Goal: Task Accomplishment & Management: Use online tool/utility

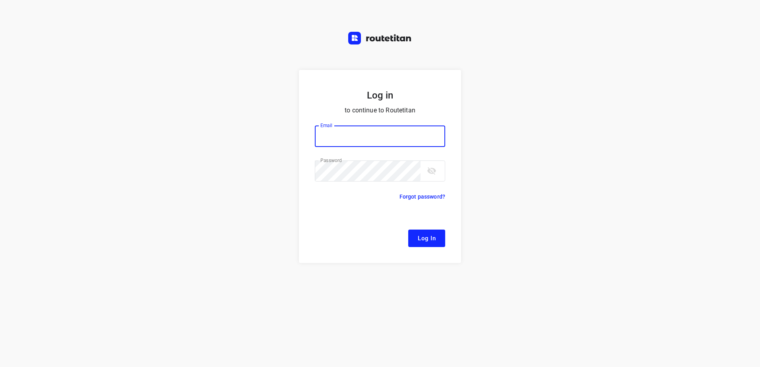
type input "remco@fruitopjewerk.nl"
click at [424, 240] on span "Log In" at bounding box center [427, 238] width 18 height 10
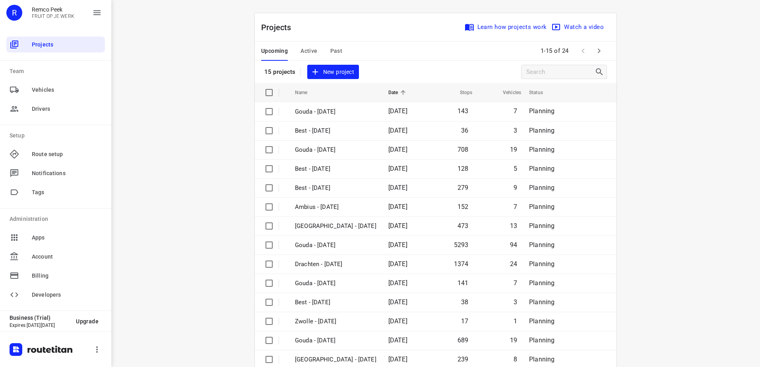
click at [309, 51] on span "Active" at bounding box center [308, 51] width 17 height 10
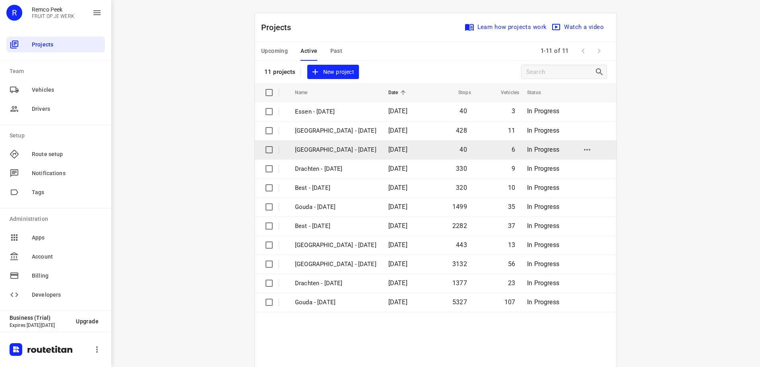
click at [310, 153] on p "[GEOGRAPHIC_DATA] - [DATE]" at bounding box center [335, 149] width 81 height 9
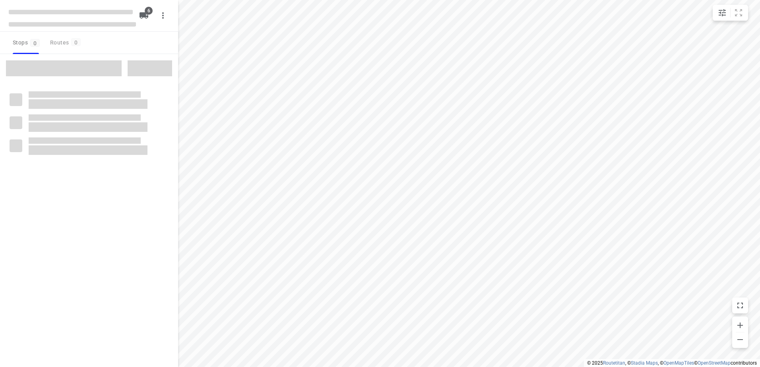
checkbox input "true"
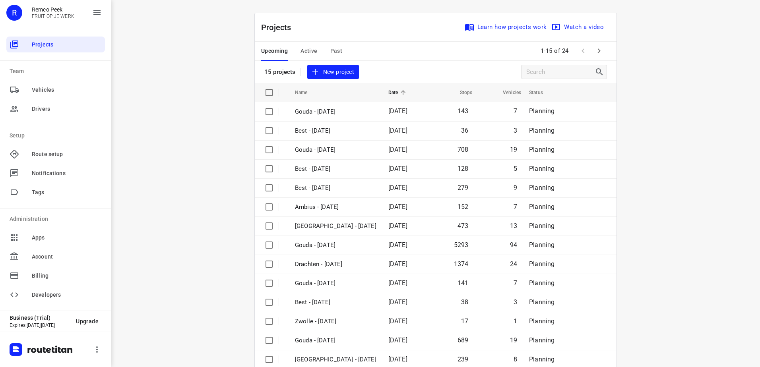
click at [311, 51] on span "Active" at bounding box center [308, 51] width 17 height 10
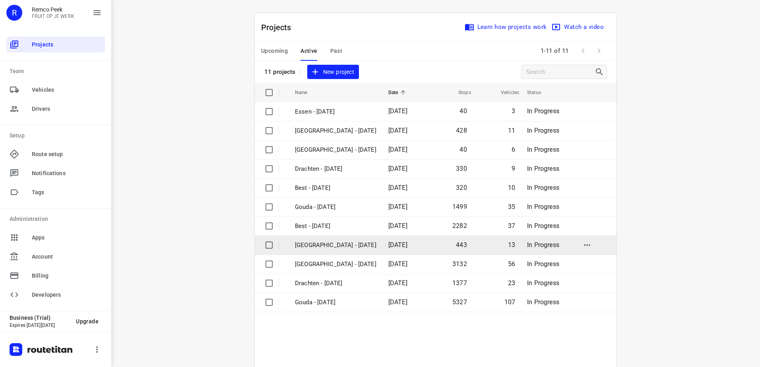
click at [321, 248] on p "[GEOGRAPHIC_DATA] - [DATE]" at bounding box center [335, 245] width 81 height 9
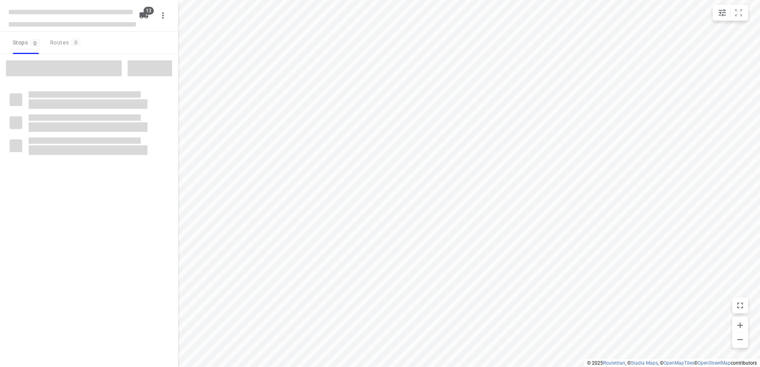
checkbox input "true"
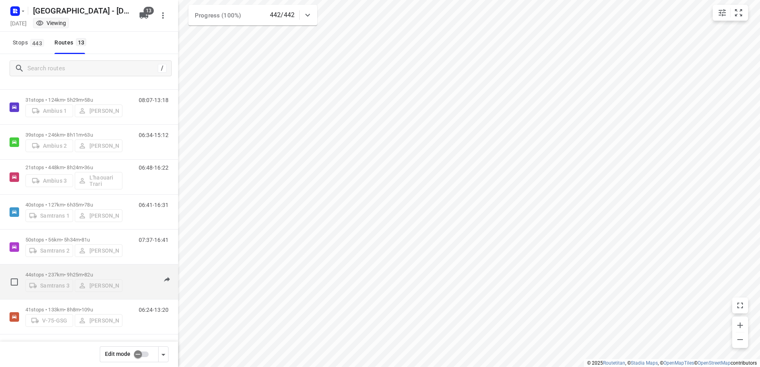
scroll to position [244, 0]
click at [61, 271] on p "44 stops • 237km • 9h25m • 82u" at bounding box center [73, 274] width 97 height 6
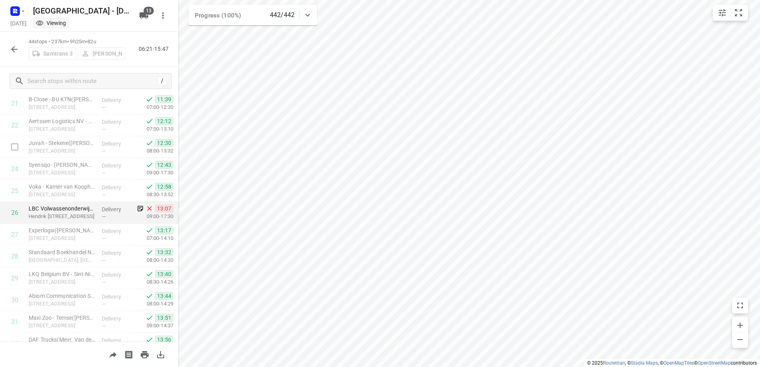
scroll to position [517, 0]
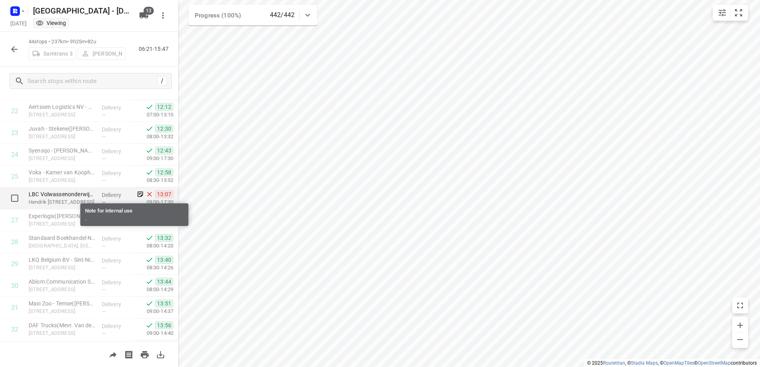
click at [137, 195] on icon at bounding box center [140, 194] width 7 height 7
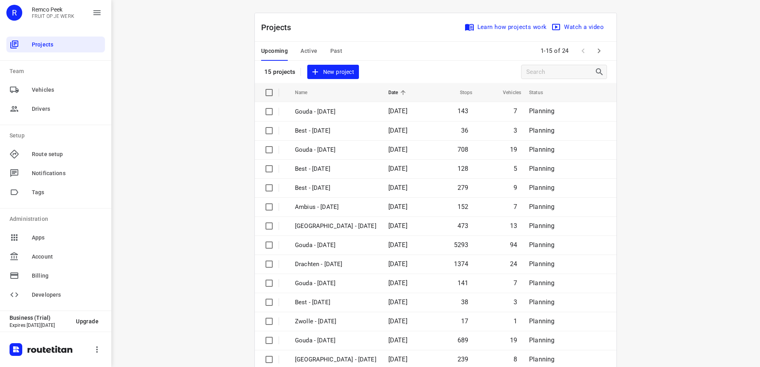
click at [303, 50] on span "Active" at bounding box center [308, 51] width 17 height 10
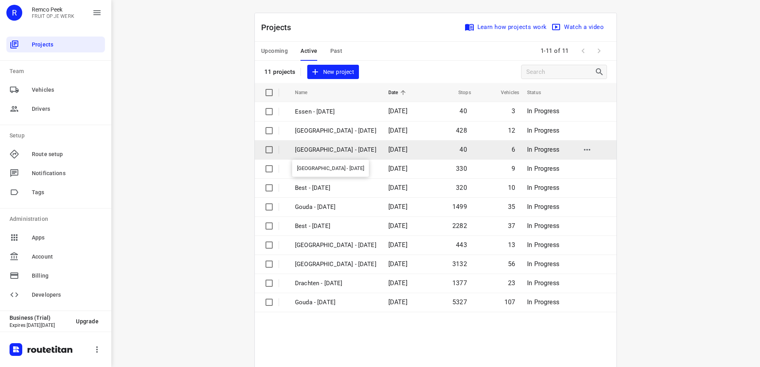
click at [321, 154] on p "[GEOGRAPHIC_DATA] - [DATE]" at bounding box center [335, 149] width 81 height 9
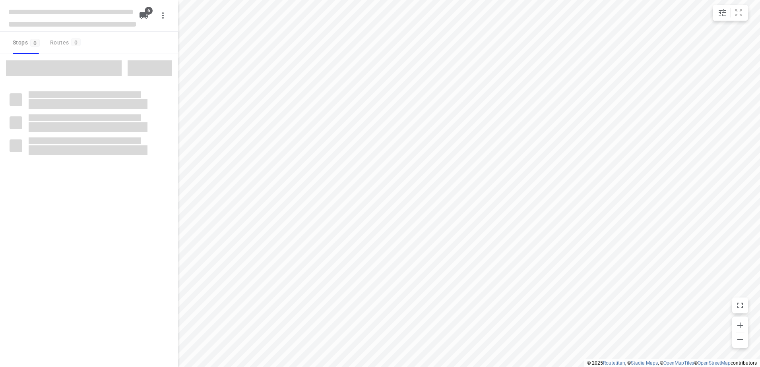
checkbox input "true"
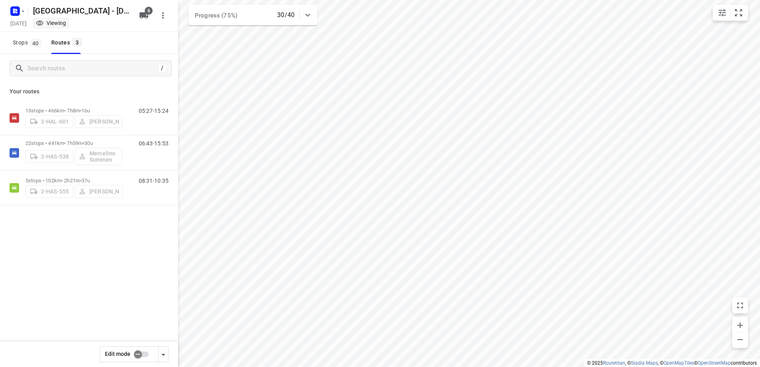
click at [141, 356] on input "checkbox" at bounding box center [137, 354] width 45 height 15
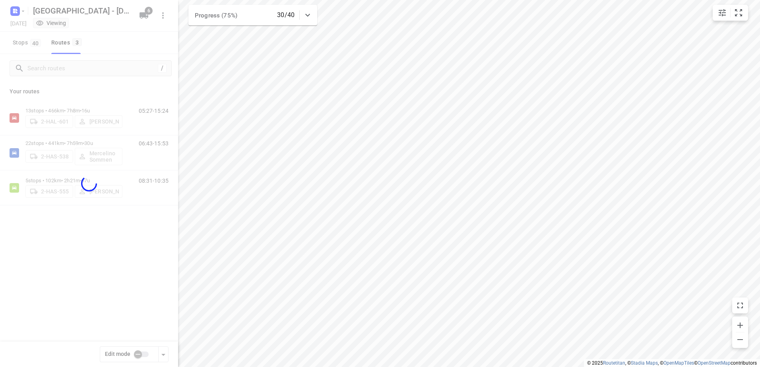
checkbox input "true"
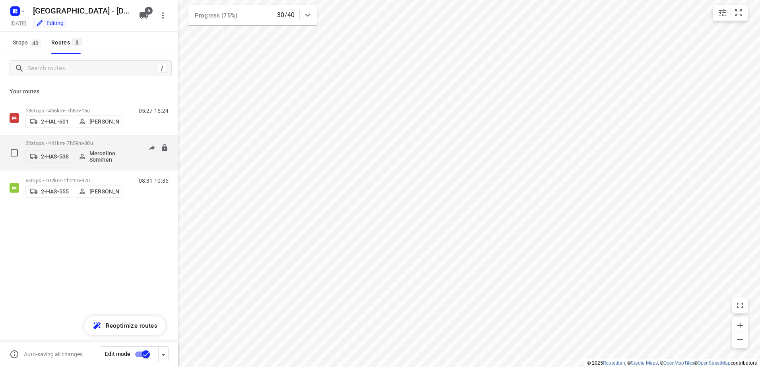
click at [48, 145] on p "22 stops • 441km • 7h59m • 30u" at bounding box center [73, 143] width 97 height 6
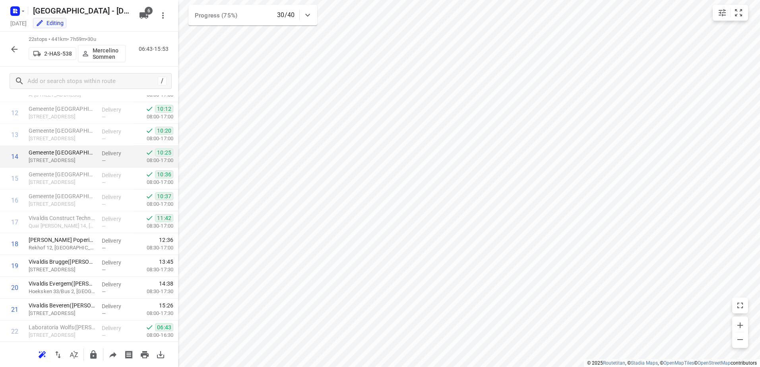
scroll to position [296, 0]
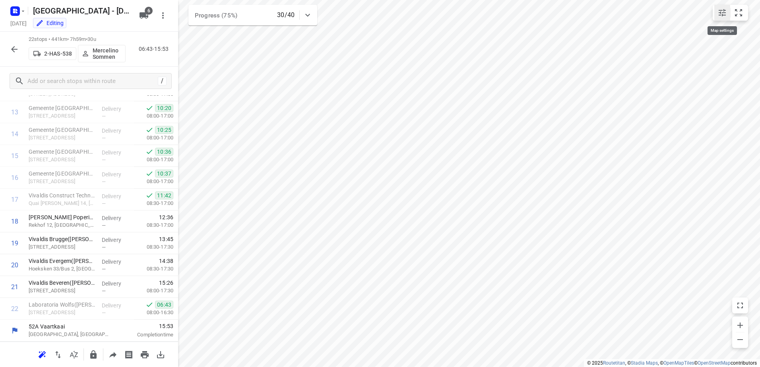
click at [722, 16] on icon "small contained button group" at bounding box center [721, 12] width 7 height 7
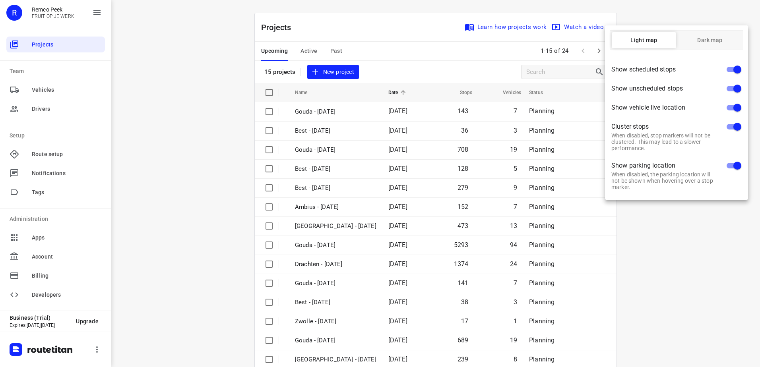
click at [301, 54] on div at bounding box center [380, 183] width 760 height 367
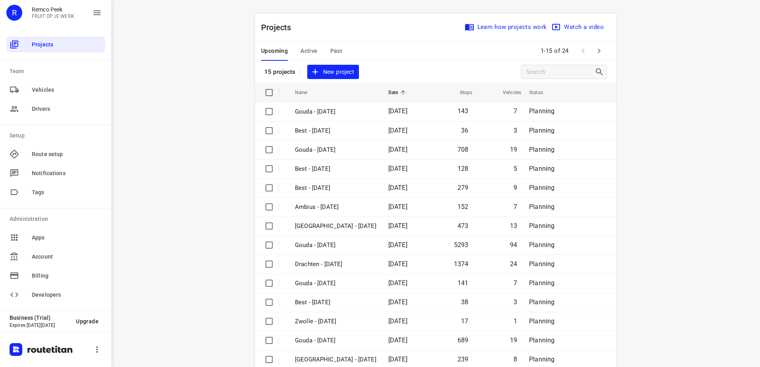
click at [300, 47] on span "Active" at bounding box center [308, 51] width 17 height 10
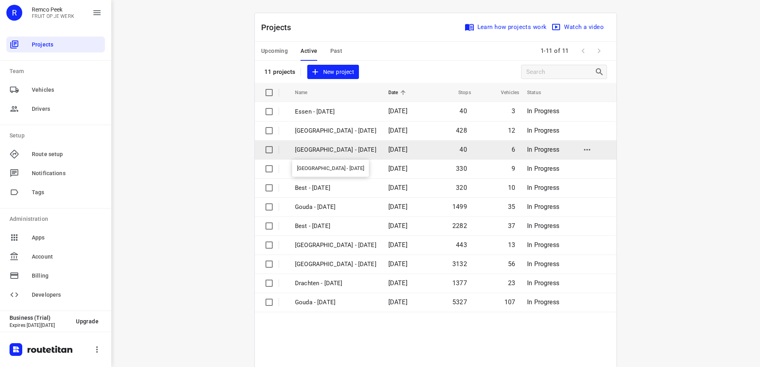
click at [329, 149] on p "[GEOGRAPHIC_DATA] - [DATE]" at bounding box center [335, 149] width 81 height 9
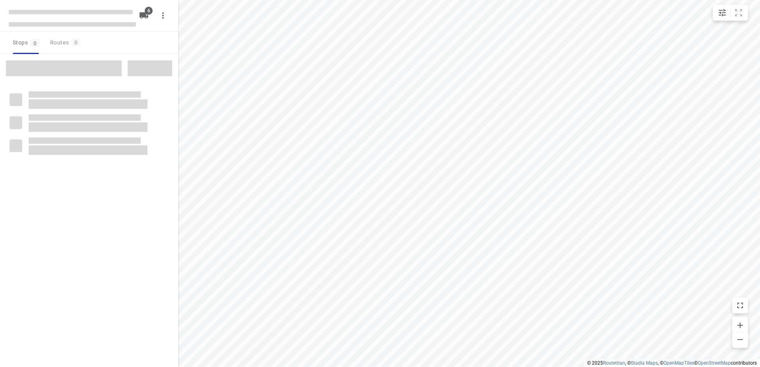
checkbox input "true"
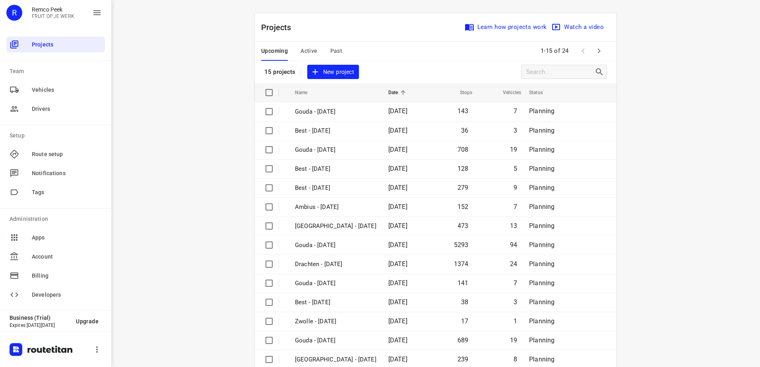
click at [312, 52] on span "Active" at bounding box center [308, 51] width 17 height 10
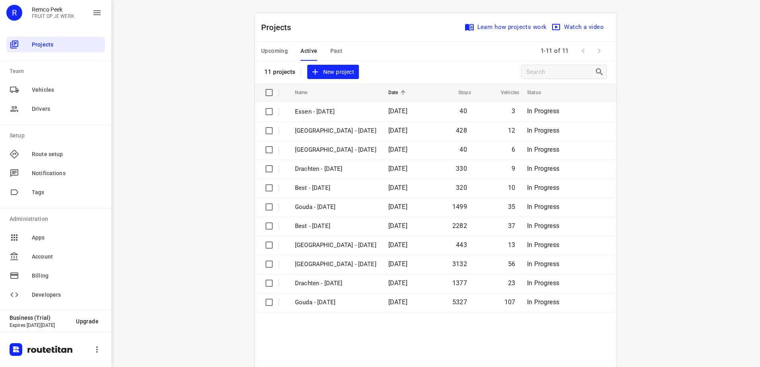
click at [265, 48] on span "Upcoming" at bounding box center [274, 51] width 27 height 10
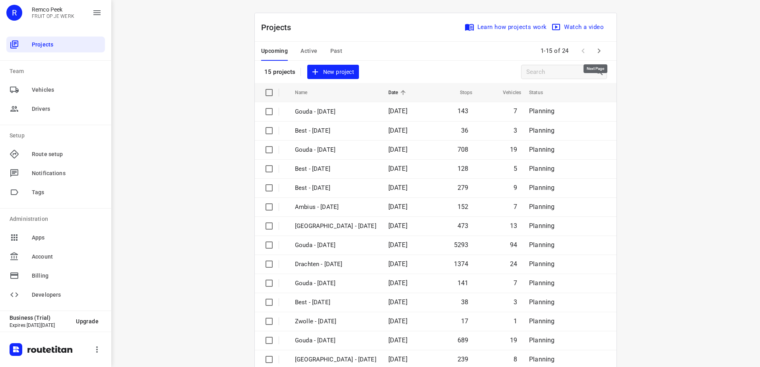
click at [594, 50] on icon "button" at bounding box center [599, 51] width 10 height 10
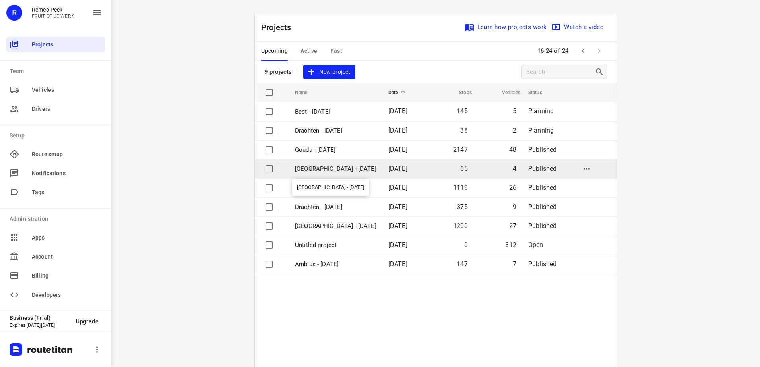
click at [326, 171] on p "Antwerpen - Wednesday" at bounding box center [335, 168] width 81 height 9
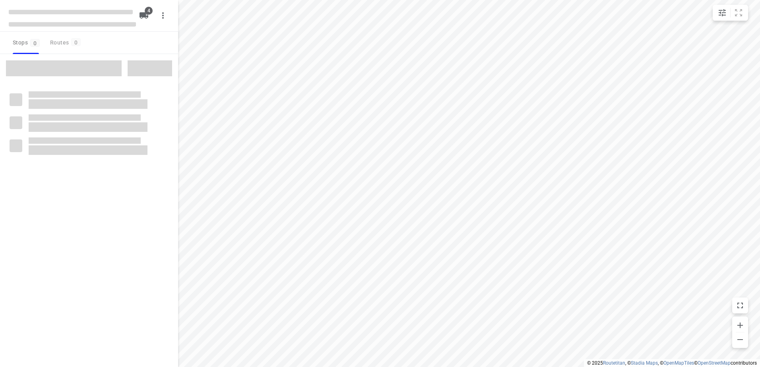
checkbox input "true"
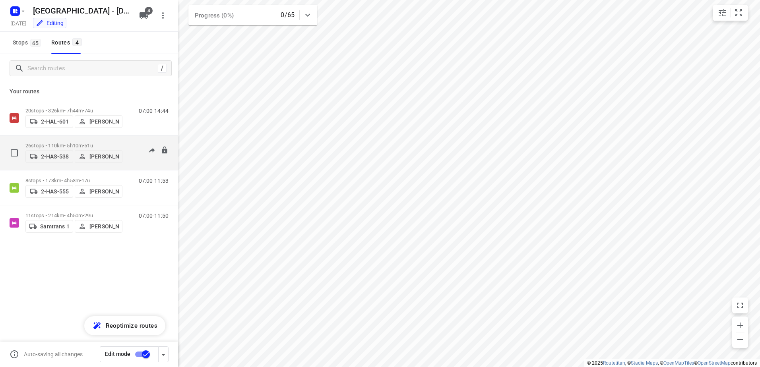
click at [106, 159] on p "Kris Van Santvliet" at bounding box center [103, 156] width 29 height 6
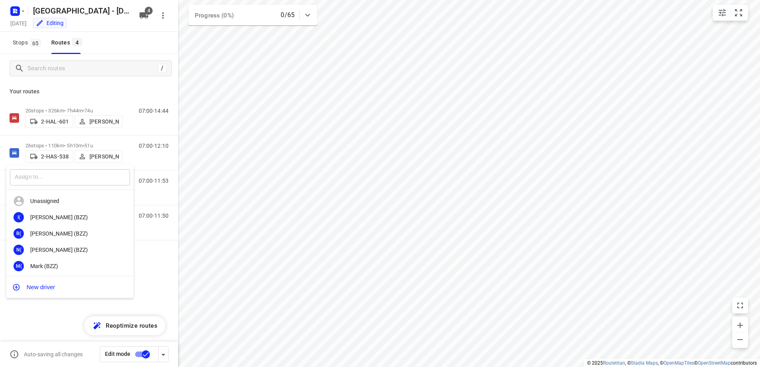
click at [90, 176] on input "text" at bounding box center [70, 177] width 120 height 16
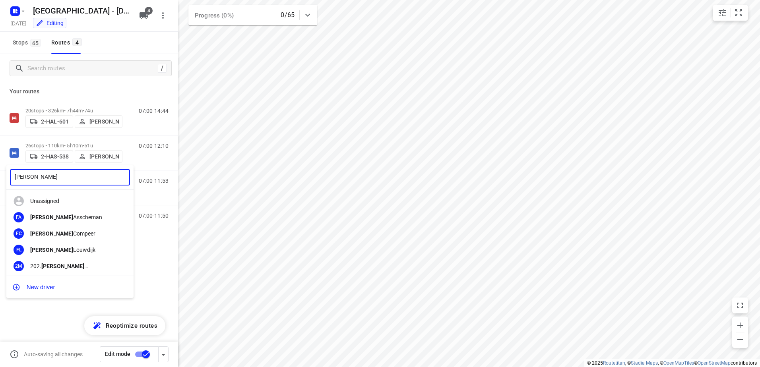
click at [71, 176] on input "frank" at bounding box center [70, 177] width 120 height 16
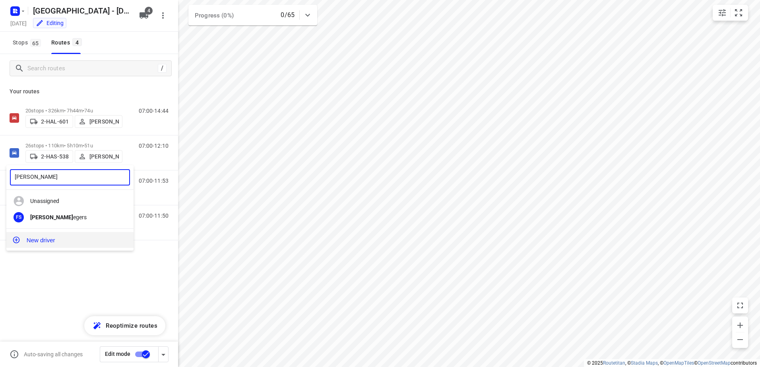
type input "frank s"
click at [45, 237] on button "New driver" at bounding box center [69, 240] width 127 height 16
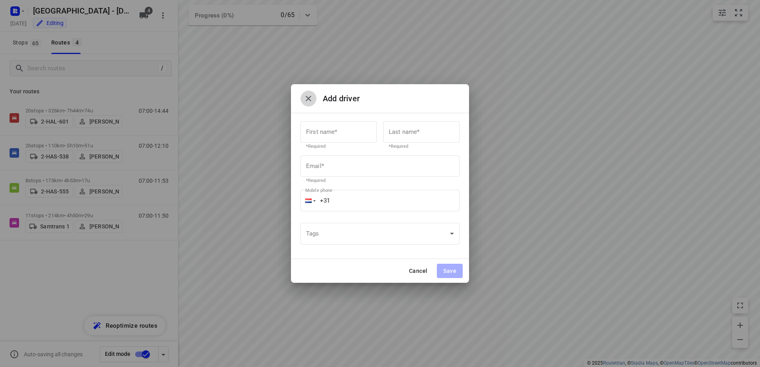
click at [308, 97] on icon "button" at bounding box center [309, 99] width 10 height 10
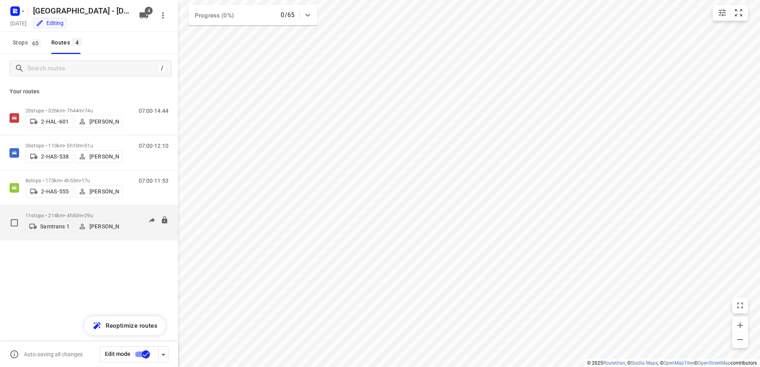
click at [36, 214] on p "11 stops • 214km • 4h50m • 29u" at bounding box center [73, 216] width 97 height 6
